Goal: Find contact information: Find contact information

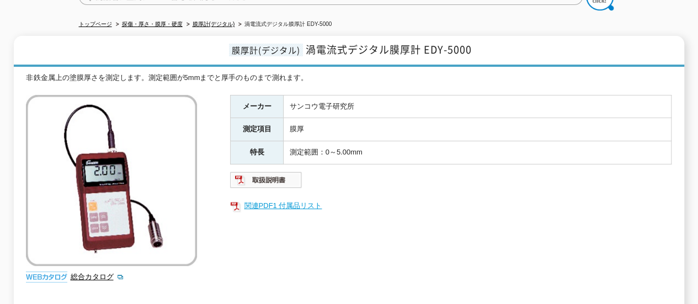
click at [292, 199] on link "関連PDF1 付属品リスト" at bounding box center [450, 206] width 441 height 14
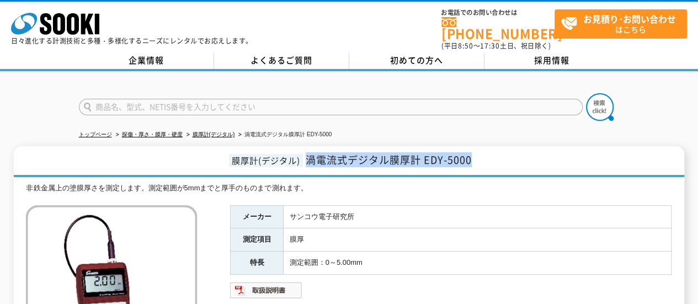
drag, startPoint x: 307, startPoint y: 148, endPoint x: 470, endPoint y: 150, distance: 163.3
click at [470, 152] on span "渦電流式デジタル膜厚計 EDY-5000" at bounding box center [389, 159] width 166 height 15
copy span "渦電流式デジタル膜厚計 EDY-5000"
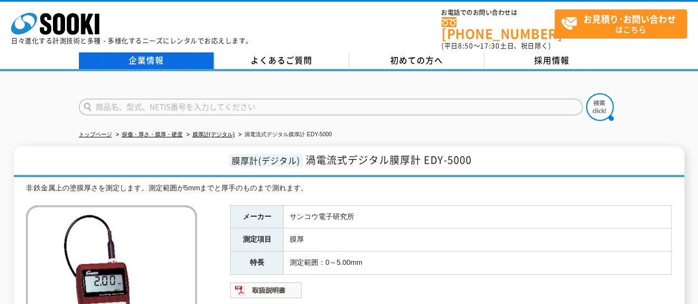
click at [161, 54] on link "企業情報" at bounding box center [146, 60] width 135 height 17
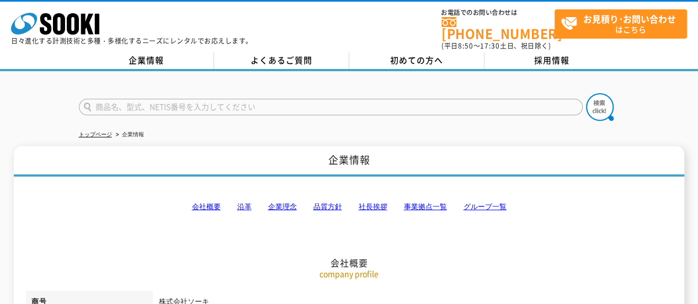
scroll to position [110, 0]
